Goal: Task Accomplishment & Management: Complete application form

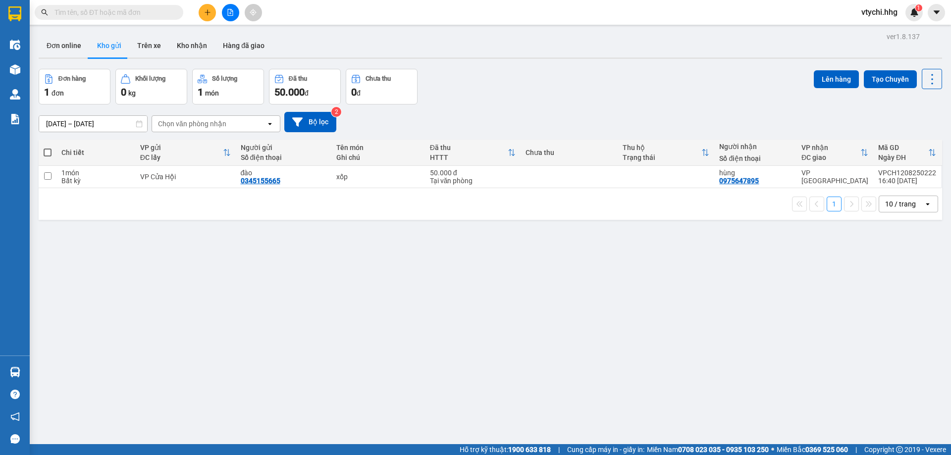
drag, startPoint x: 0, startPoint y: 0, endPoint x: 204, endPoint y: 1, distance: 204.2
click at [204, 1] on div "Kết quả tìm kiếm ( 0 ) Bộ lọc No Data vtychi.hhg 1" at bounding box center [475, 12] width 951 height 25
click at [210, 12] on icon "plus" at bounding box center [207, 12] width 7 height 7
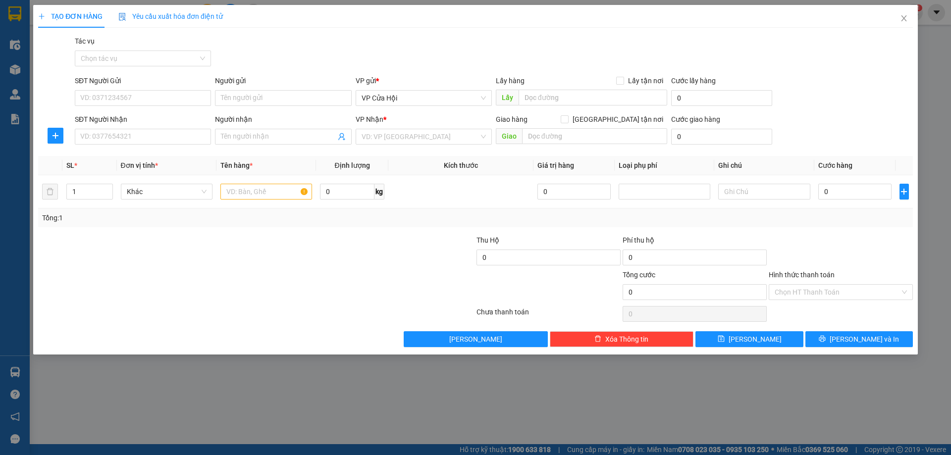
drag, startPoint x: 822, startPoint y: 0, endPoint x: 343, endPoint y: 281, distance: 555.5
click at [343, 281] on div at bounding box center [403, 287] width 146 height 35
click at [192, 98] on input "SĐT Người Gửi" at bounding box center [143, 98] width 136 height 16
type input "0976256525"
click at [117, 120] on div "0976256525 - [PERSON_NAME]" at bounding box center [143, 117] width 124 height 11
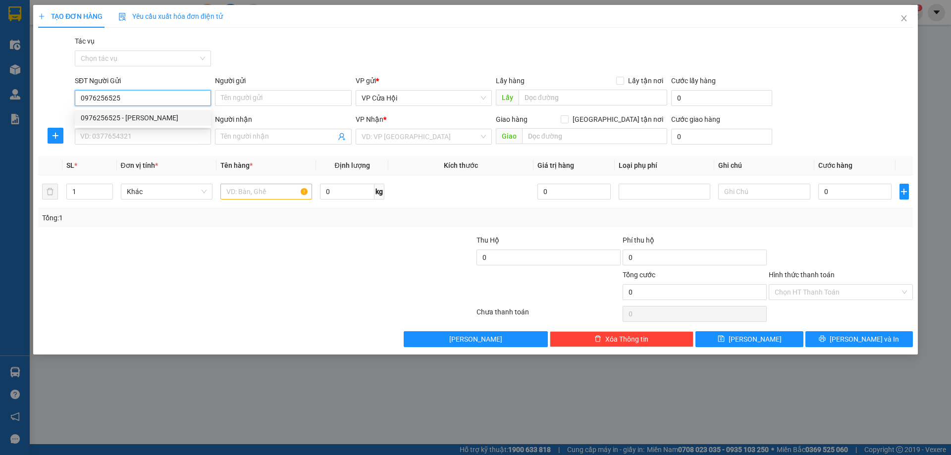
type input "[PERSON_NAME]"
type input "0976256525"
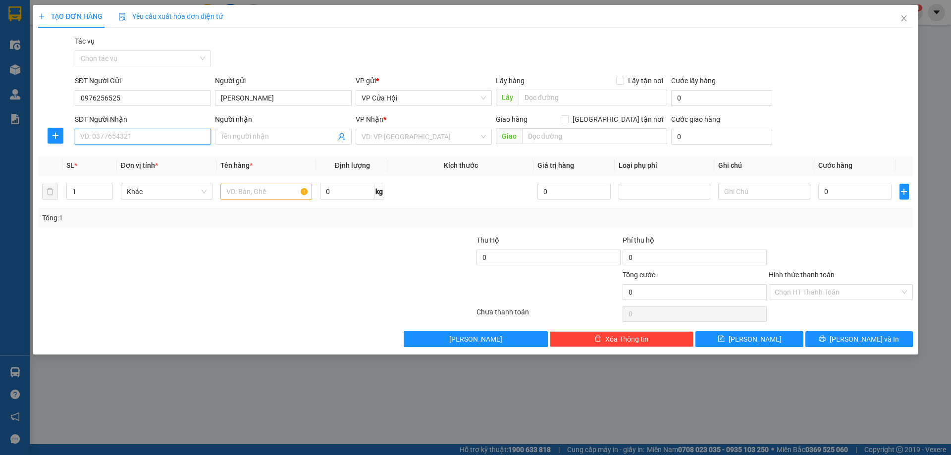
click at [125, 137] on input "SĐT Người Nhận" at bounding box center [143, 137] width 136 height 16
click at [131, 160] on div "0914299952 - chị hương" at bounding box center [143, 156] width 124 height 11
type input "0914299952"
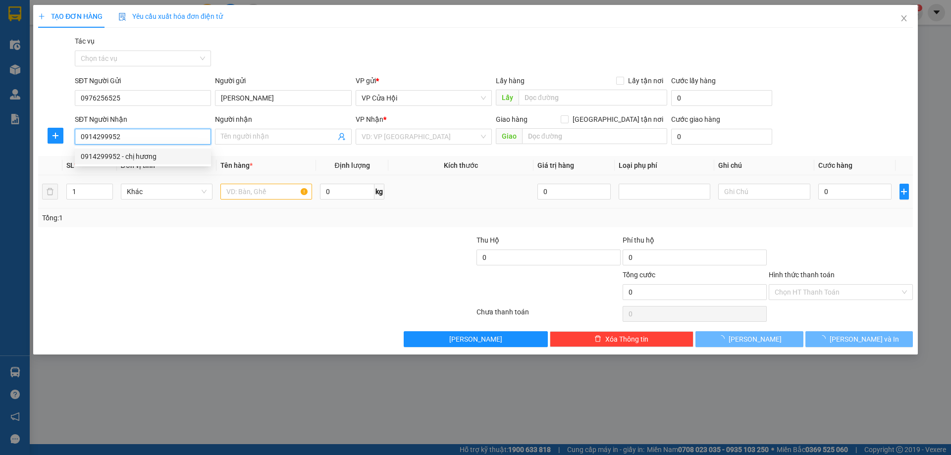
type input "chị [PERSON_NAME]"
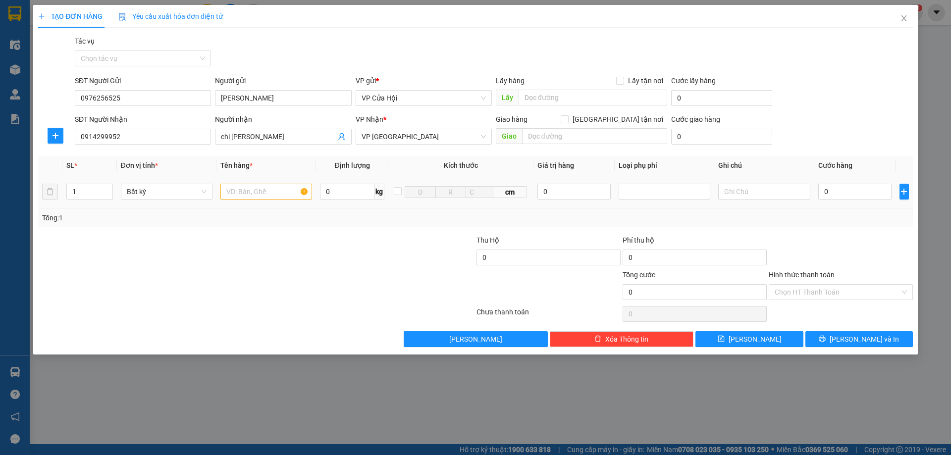
click at [255, 183] on div at bounding box center [267, 192] width 92 height 20
click at [233, 191] on input "text" at bounding box center [267, 192] width 92 height 16
type input "ct nhỏ"
click at [845, 189] on input "0" at bounding box center [856, 192] width 74 height 16
type input "4"
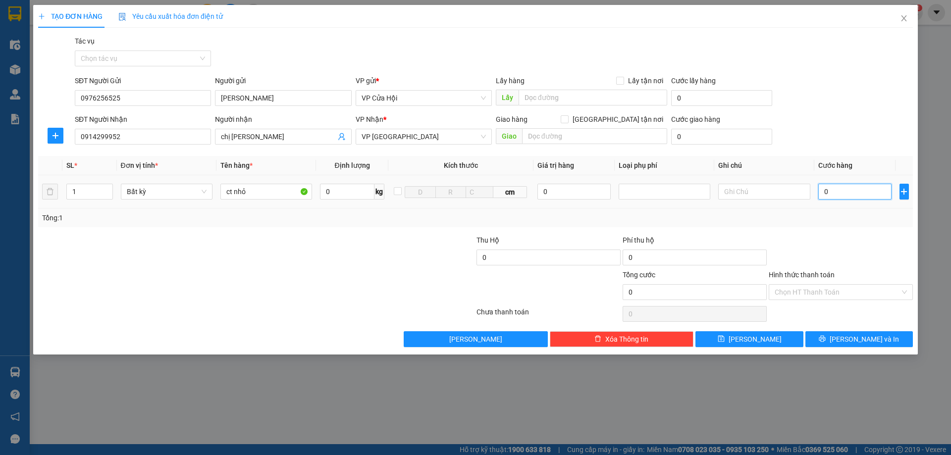
type input "4"
type input "40"
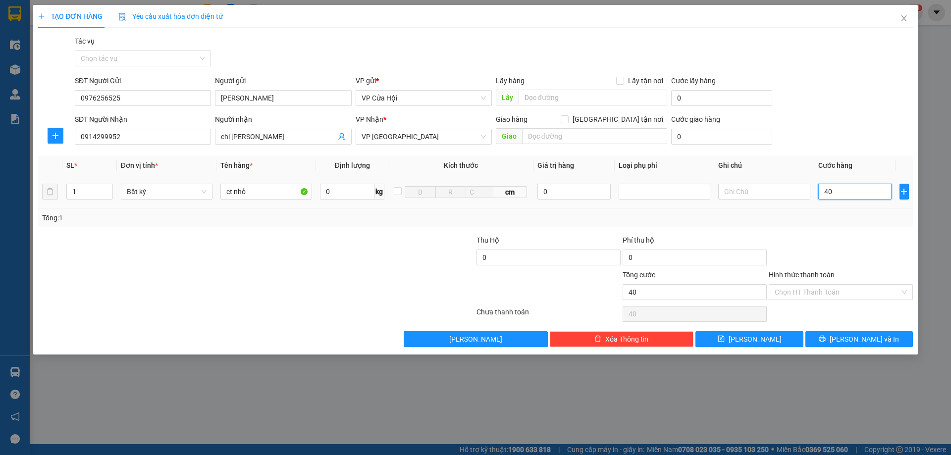
type input "400"
type input "4.000"
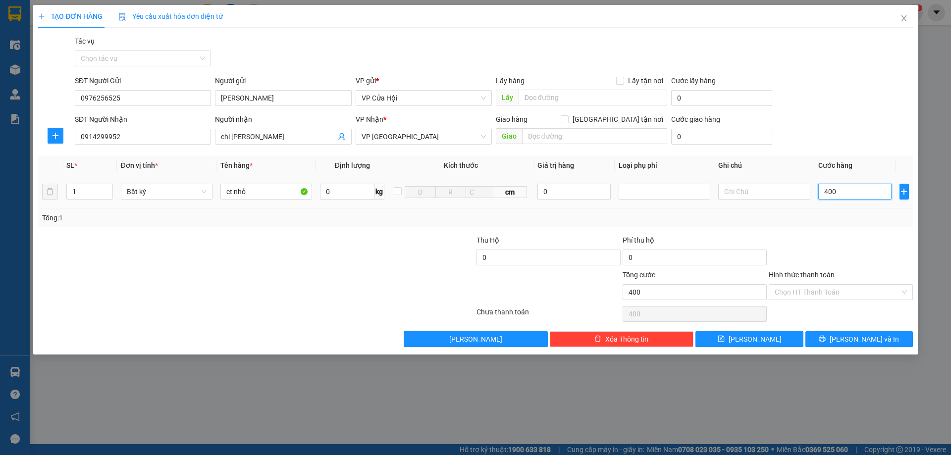
type input "4.000"
type input "40.000"
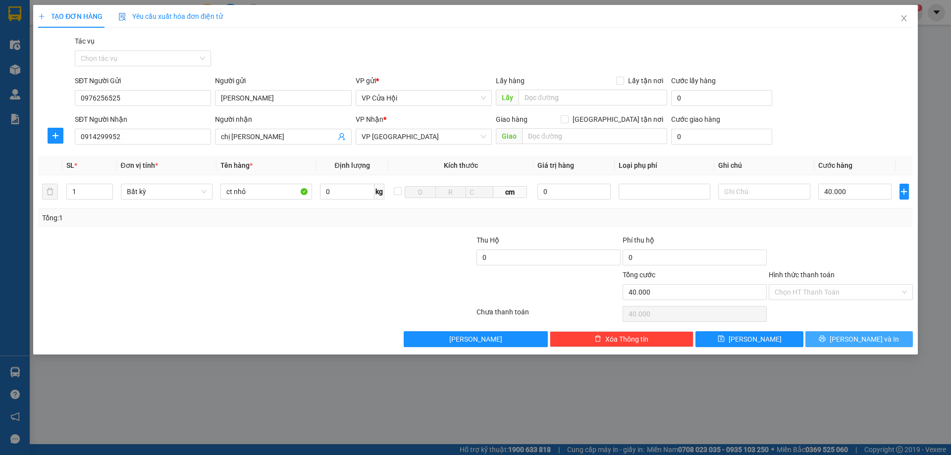
click at [855, 338] on span "[PERSON_NAME] và In" at bounding box center [864, 339] width 69 height 11
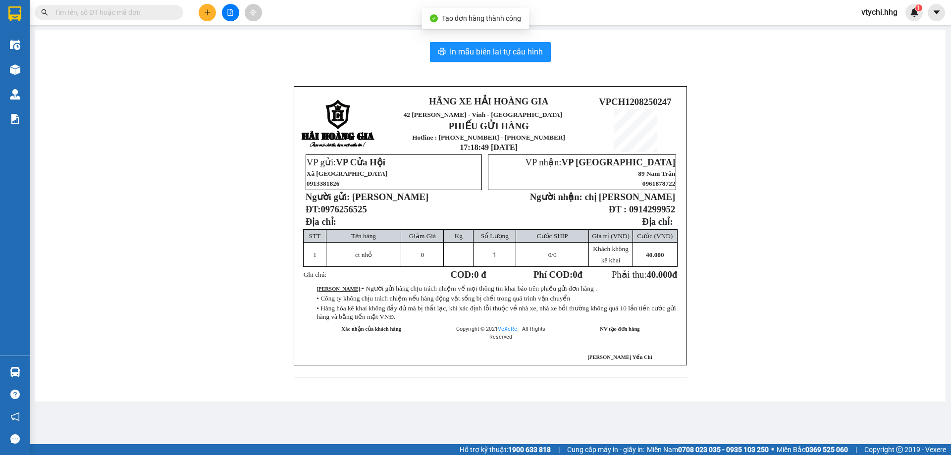
click at [519, 37] on div "In mẫu biên lai tự cấu hình HÃNG XE HẢI HOÀNG GIA 42 [PERSON_NAME] - Nghệ An PH…" at bounding box center [490, 216] width 911 height 372
click at [517, 45] on button "In mẫu biên lai tự cấu hình" at bounding box center [490, 52] width 121 height 20
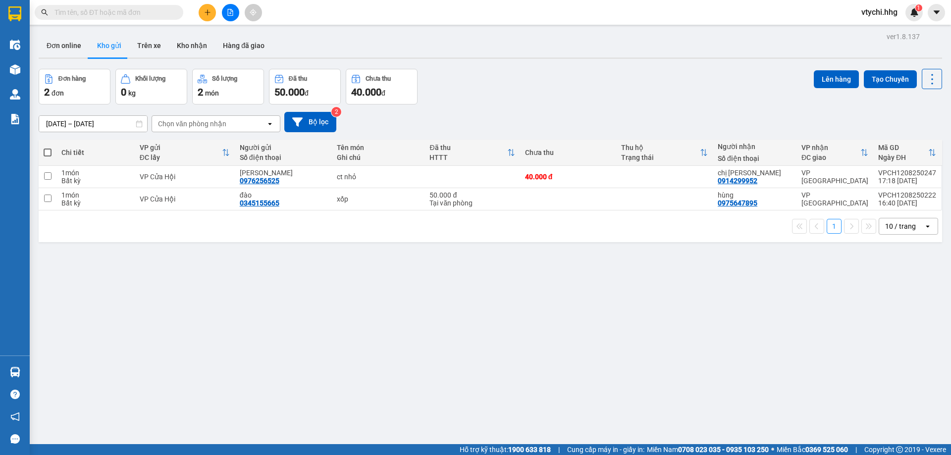
click at [523, 68] on div "ver 1.8.137 Đơn online Kho gửi Trên xe Kho nhận Hàng đã giao Đơn hàng 2 đơn Khố…" at bounding box center [491, 257] width 912 height 455
click at [211, 11] on button at bounding box center [207, 12] width 17 height 17
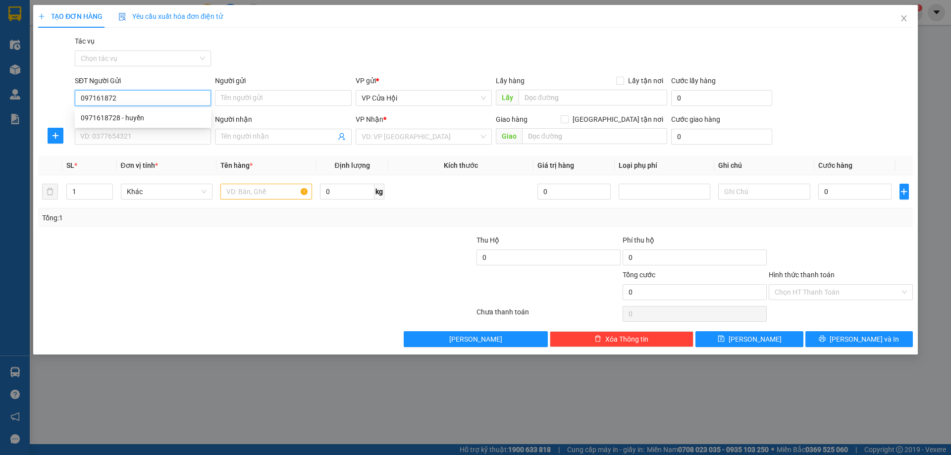
type input "0971618728"
click at [167, 116] on div "0971618728 - huyền" at bounding box center [143, 117] width 124 height 11
type input "huyền"
type input "0971618728"
click at [132, 134] on input "SĐT Người Nhận" at bounding box center [143, 137] width 136 height 16
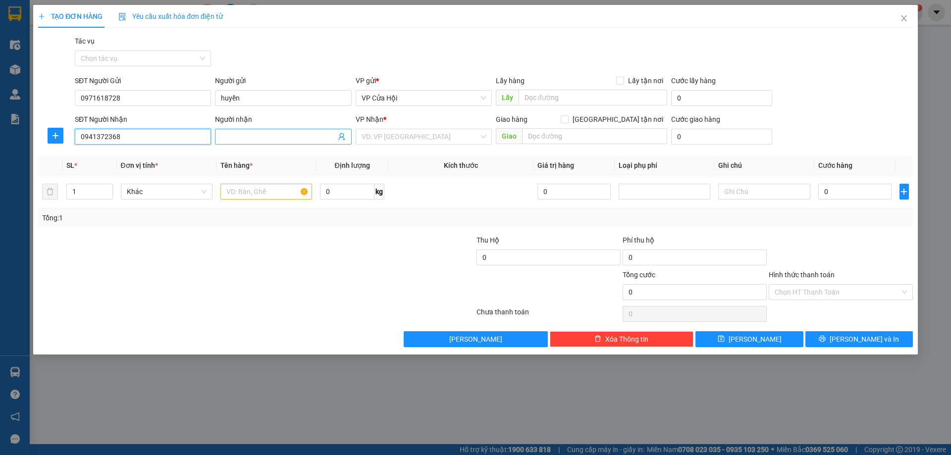
type input "0941372368"
click at [286, 135] on input "Người nhận" at bounding box center [278, 136] width 114 height 11
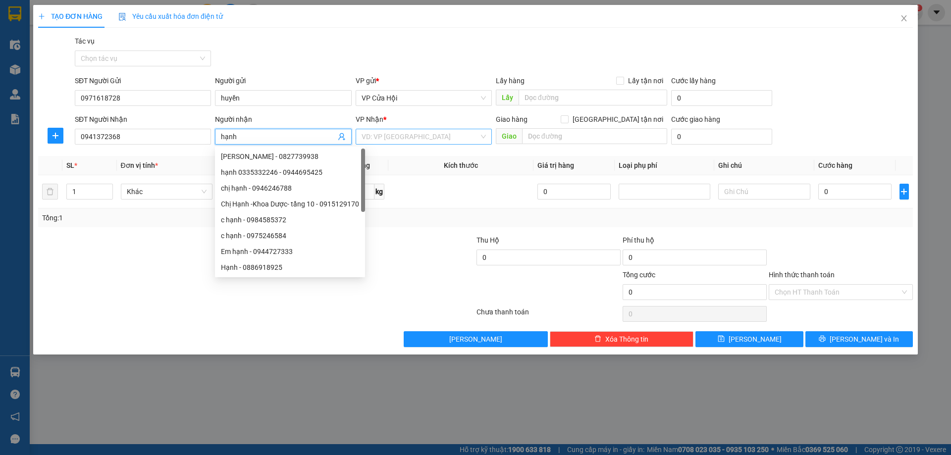
type input "hạnh"
click at [395, 140] on input "search" at bounding box center [420, 136] width 117 height 15
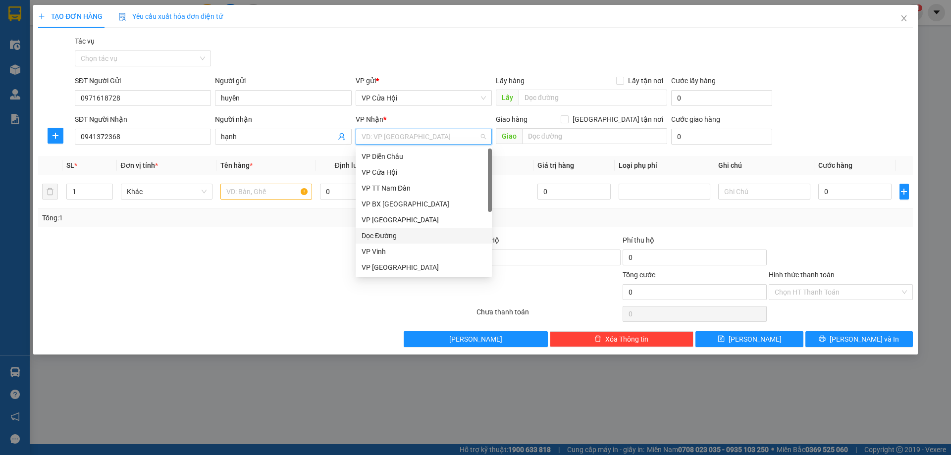
click at [402, 237] on div "Dọc Đường" at bounding box center [424, 235] width 124 height 11
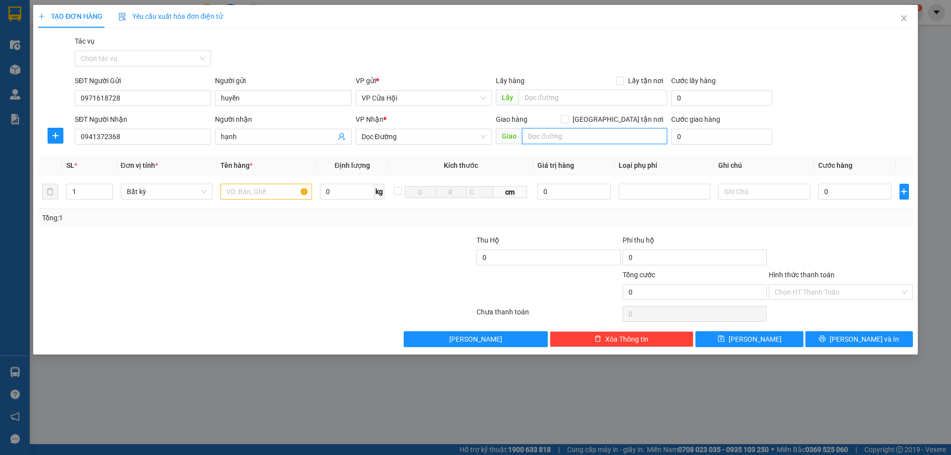
click at [531, 133] on input "text" at bounding box center [594, 136] width 145 height 16
type input "d"
type input "đồng hới quảng bình"
click at [261, 190] on input "text" at bounding box center [267, 192] width 92 height 16
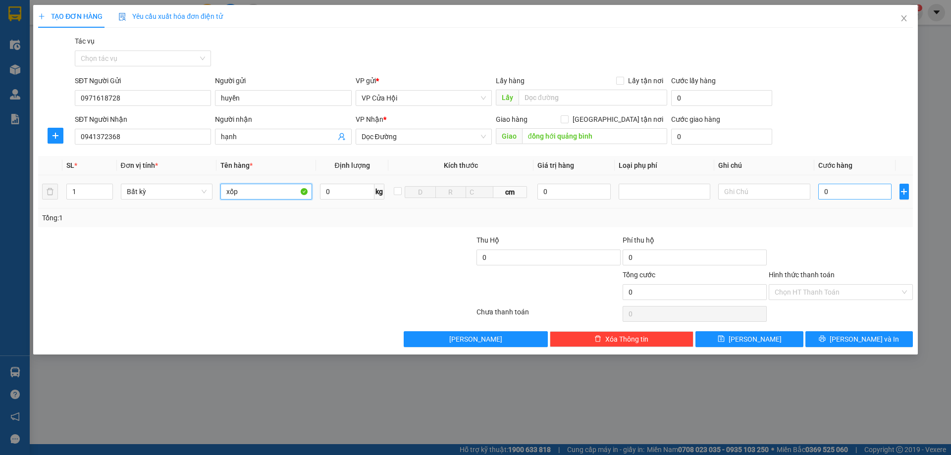
type input "xốp"
click at [860, 197] on input "0" at bounding box center [856, 192] width 74 height 16
type input "1"
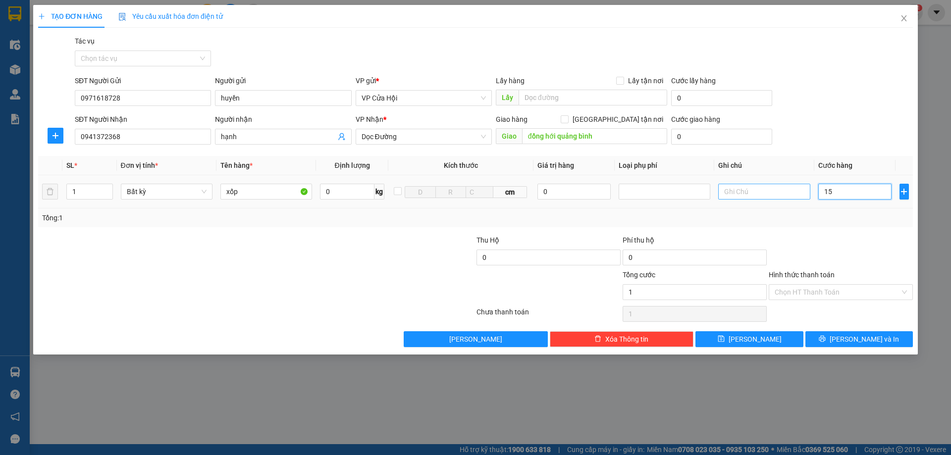
type input "158"
type input "15.820"
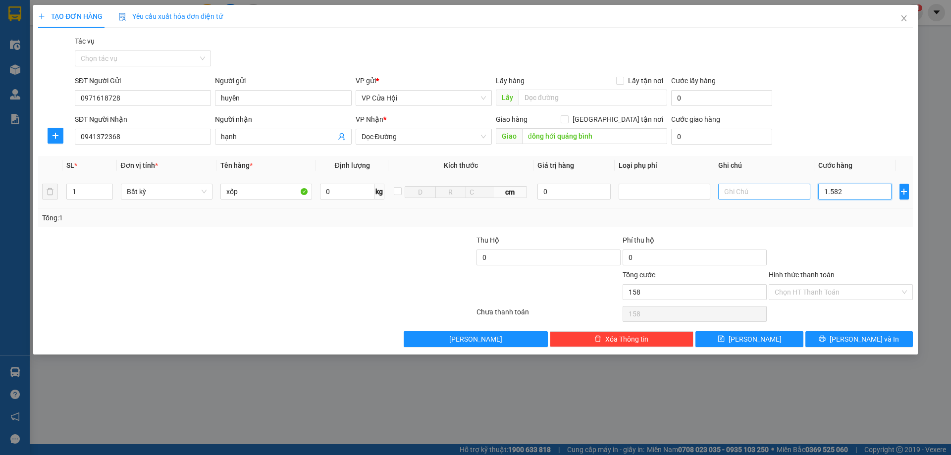
type input "15.820"
type input "1.582"
type input "158"
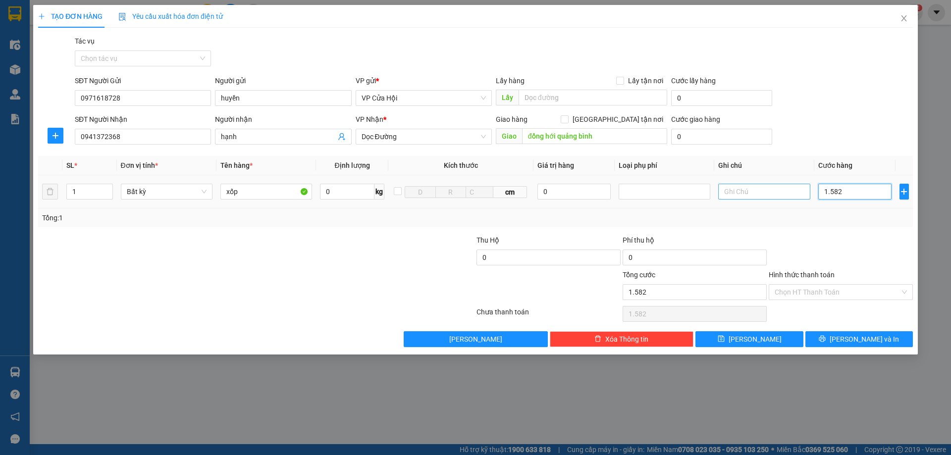
type input "158"
type input "15"
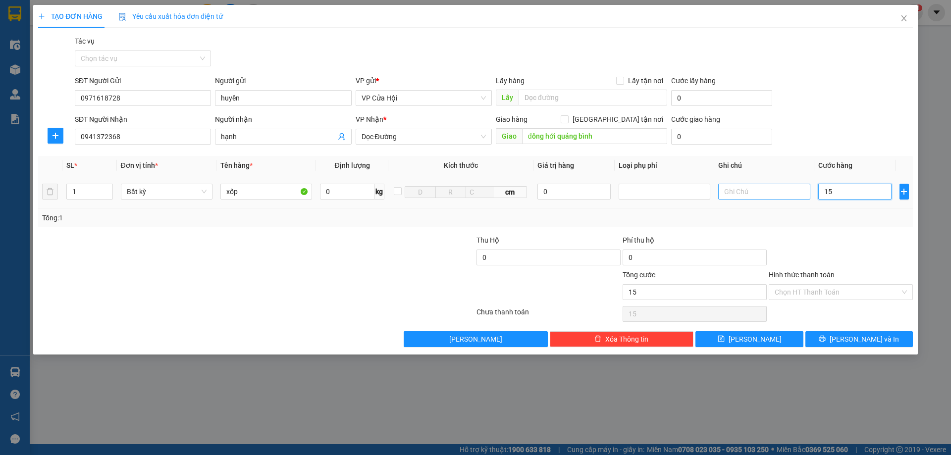
type input "150"
type input "1.500"
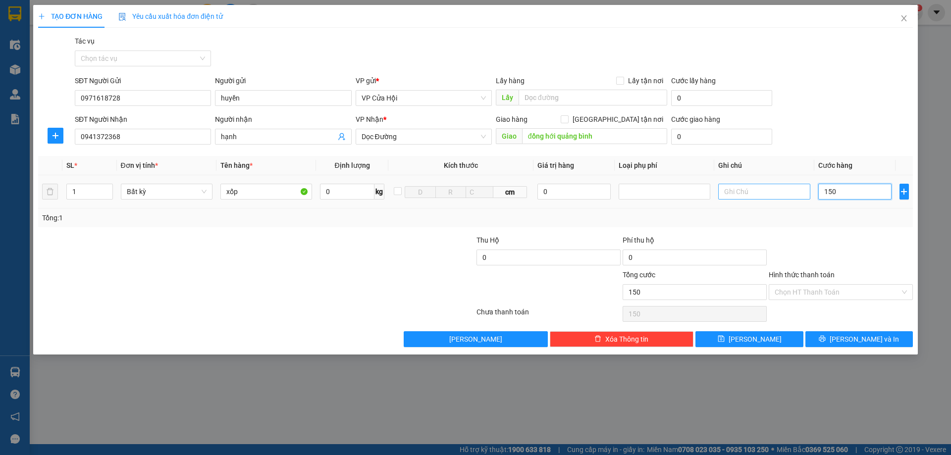
type input "1.500"
type input "15.000"
type input "150.000"
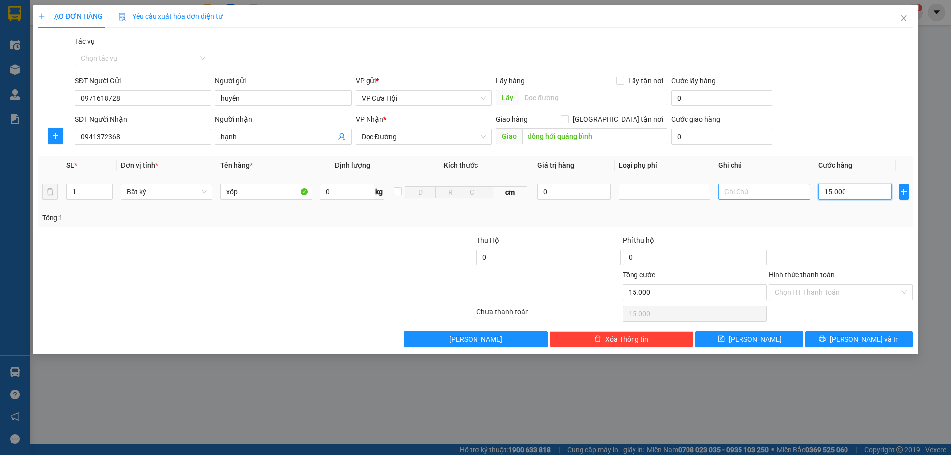
type input "150.000"
click at [858, 343] on span "[PERSON_NAME] và In" at bounding box center [864, 339] width 69 height 11
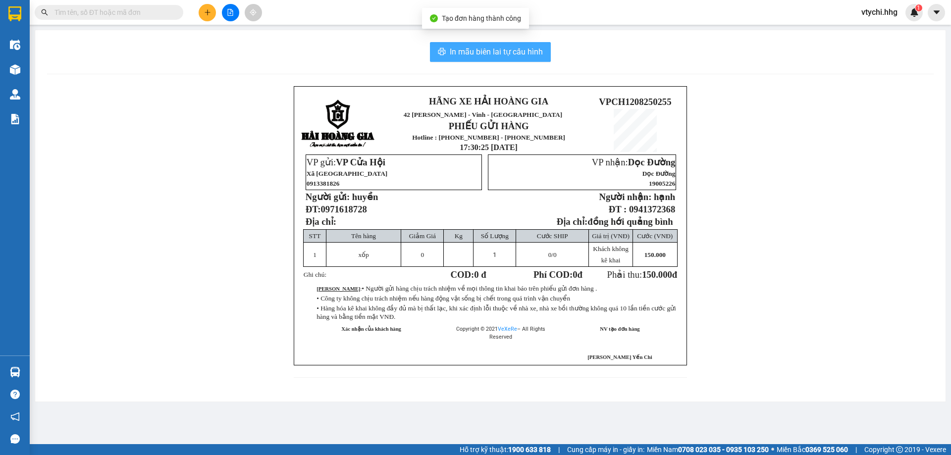
click at [522, 52] on span "In mẫu biên lai tự cấu hình" at bounding box center [496, 52] width 93 height 12
